Goal: Task Accomplishment & Management: Manage account settings

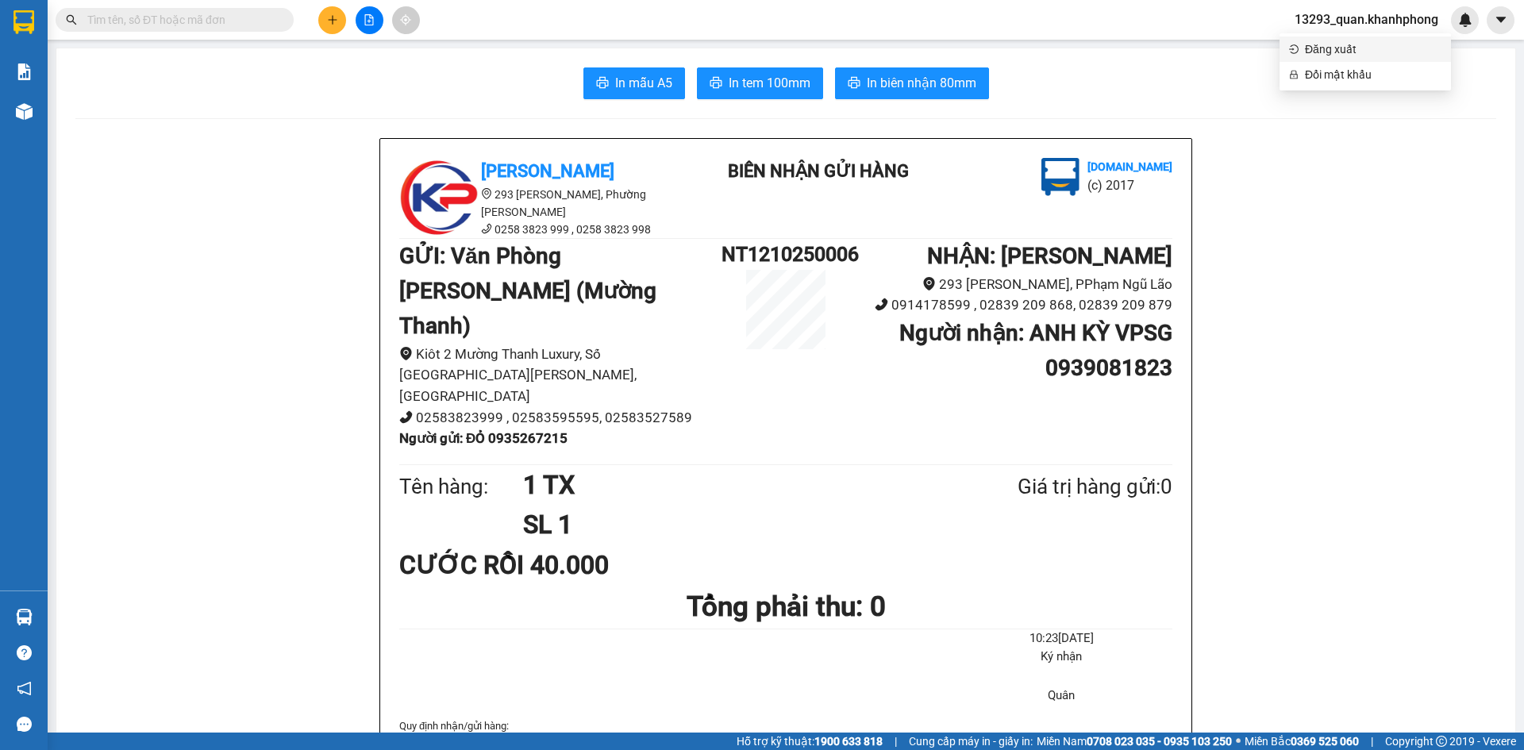
click at [1350, 46] on span "Đăng xuất" at bounding box center [1373, 48] width 137 height 17
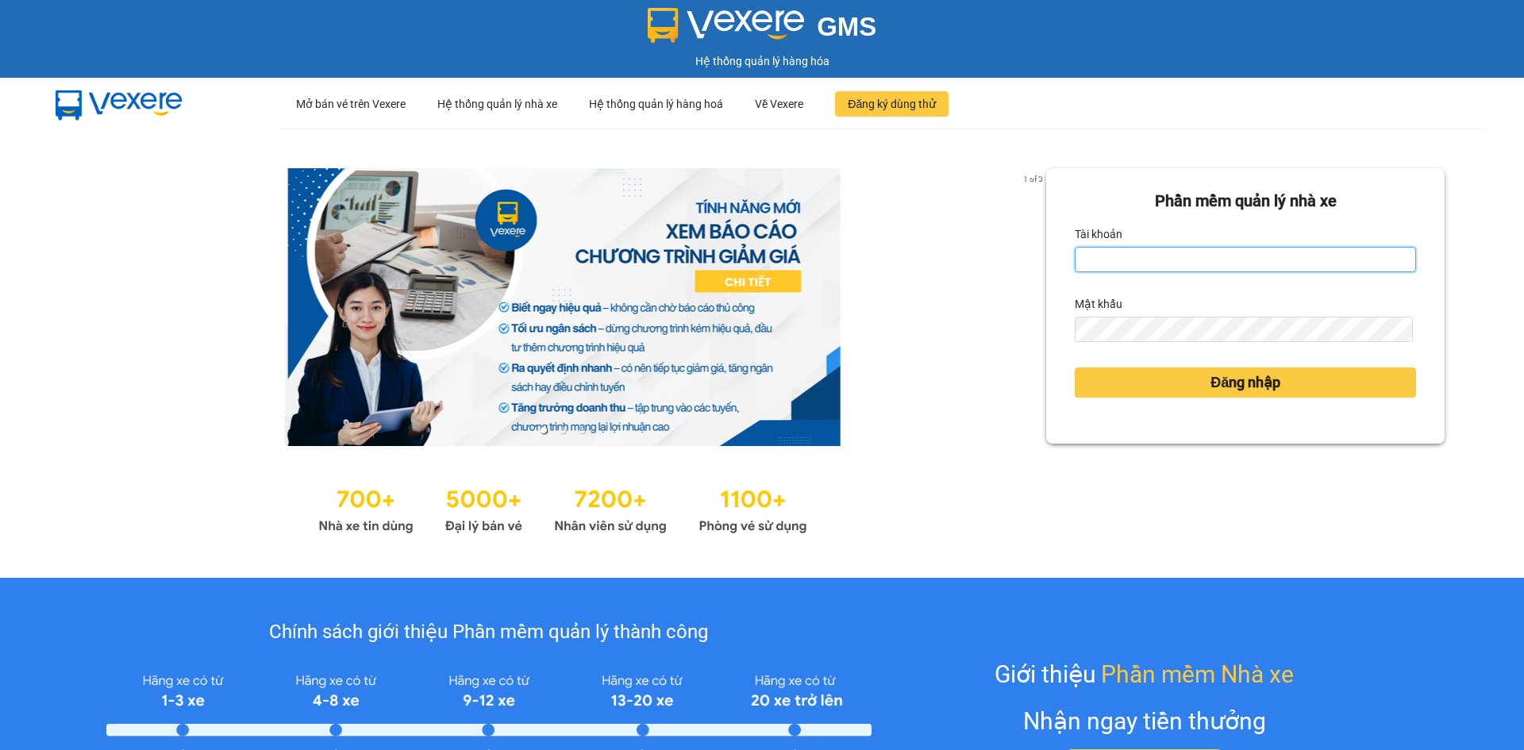
click at [1109, 257] on input "Tài khoản" at bounding box center [1245, 259] width 341 height 25
type input "tham.khanhphong"
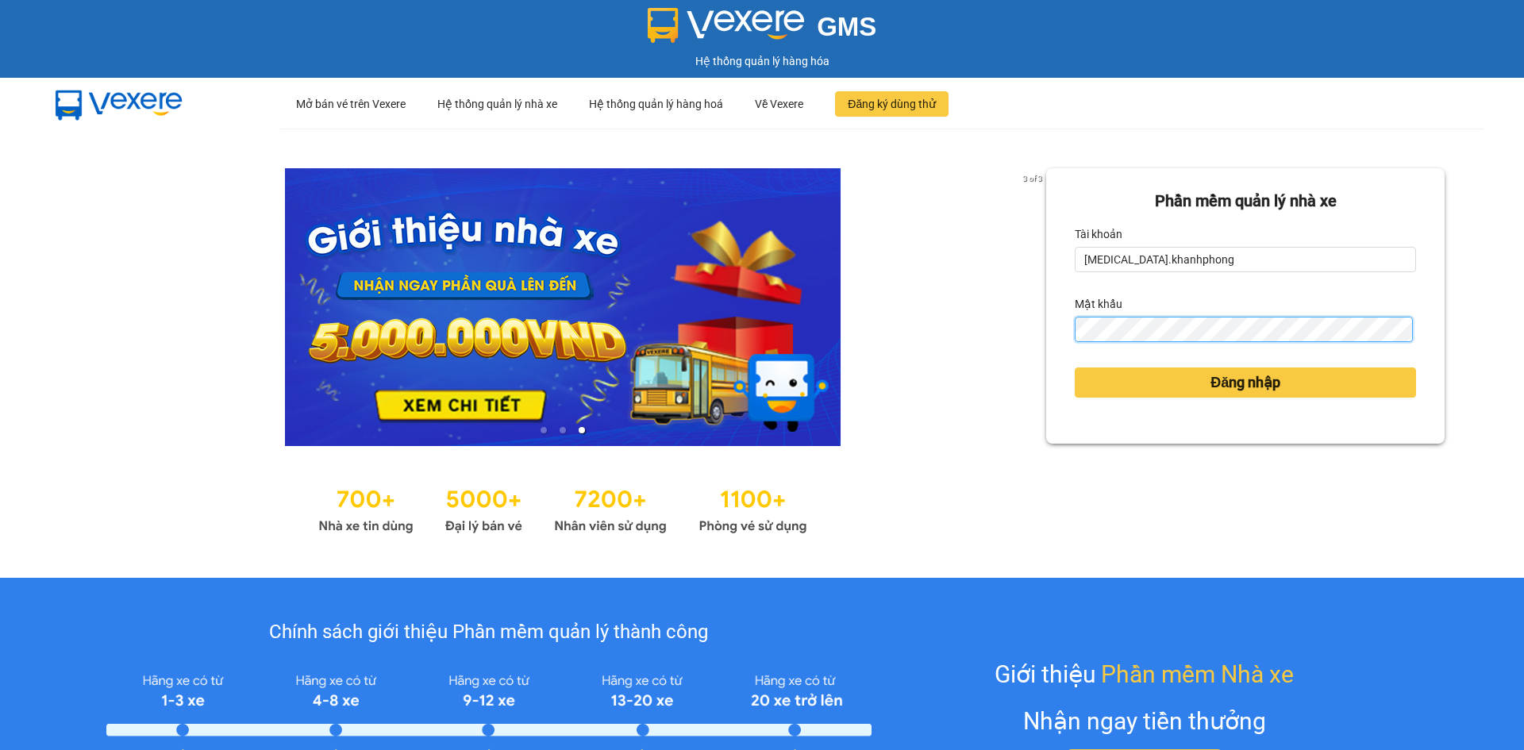
click at [1075, 368] on button "Đăng nhập" at bounding box center [1245, 383] width 341 height 30
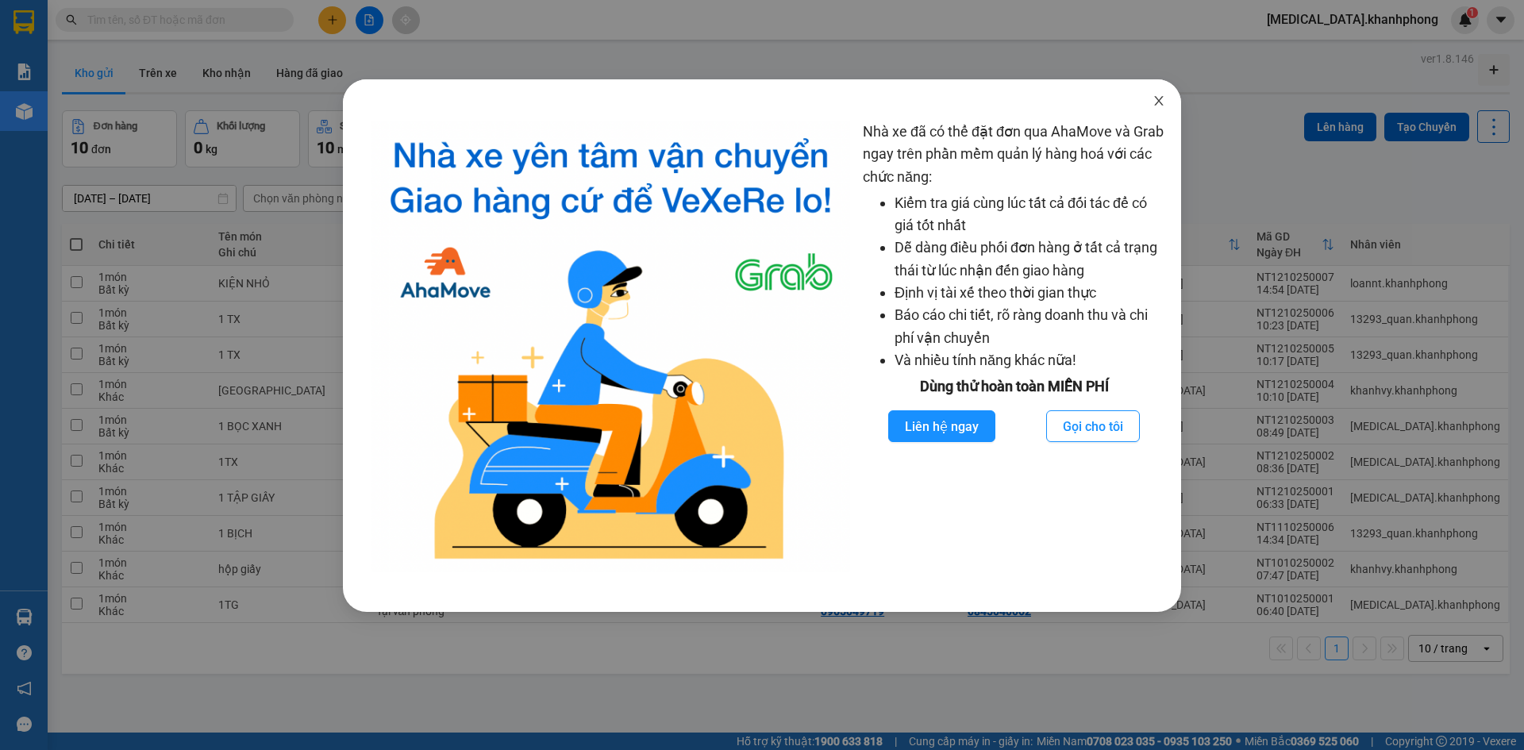
click at [1165, 91] on span "Close" at bounding box center [1159, 101] width 44 height 44
